Goal: Find specific page/section: Find specific page/section

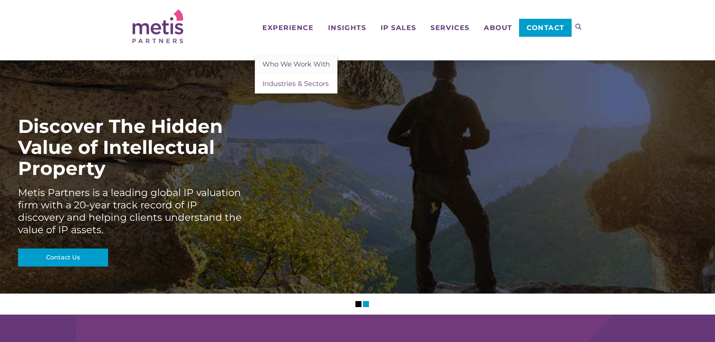
click at [299, 64] on span "Who We Work With" at bounding box center [296, 64] width 68 height 8
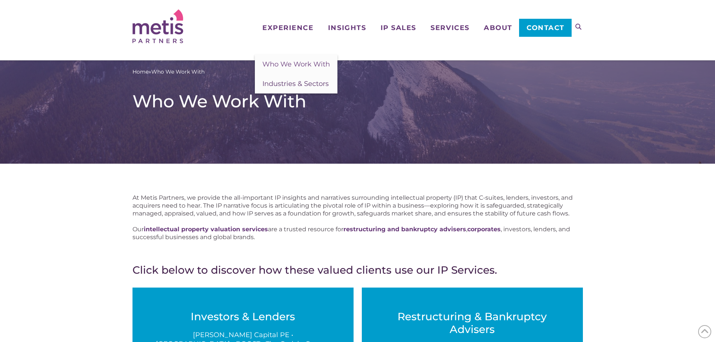
click at [303, 83] on span "Industries & Sectors" at bounding box center [295, 84] width 66 height 8
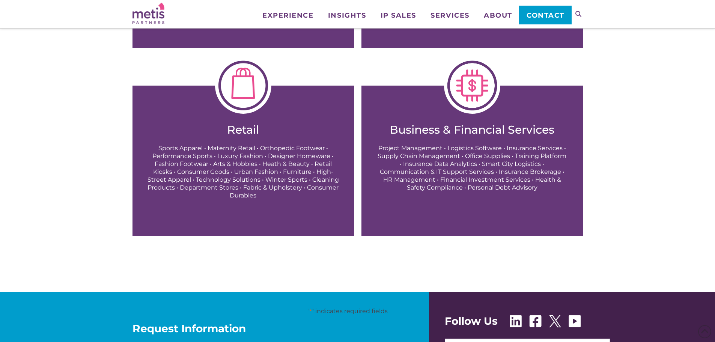
scroll to position [1089, 0]
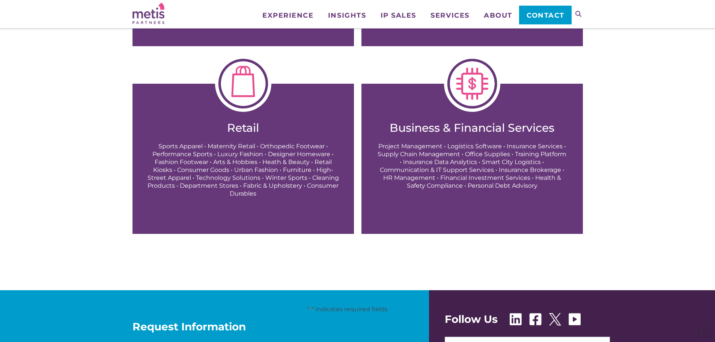
click at [199, 155] on p "Sports Apparel • Maternity Retail • Orthopedic Footwear • Performance Sports • …" at bounding box center [243, 169] width 191 height 55
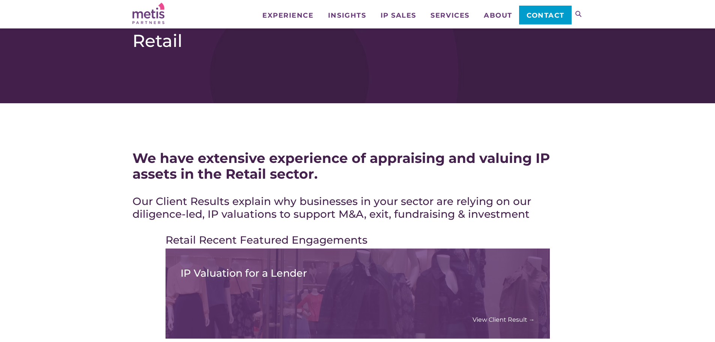
scroll to position [188, 0]
